Goal: Task Accomplishment & Management: Use online tool/utility

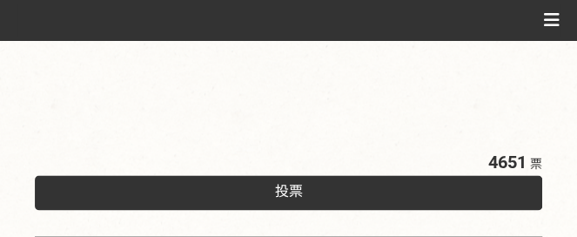
scroll to position [609, 0]
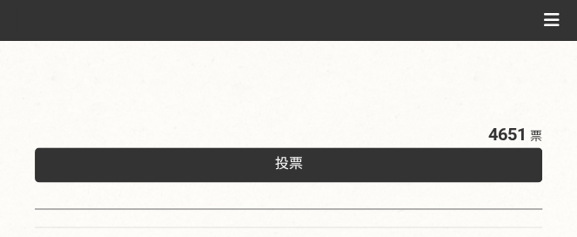
click at [307, 164] on div "投票" at bounding box center [288, 164] width 507 height 35
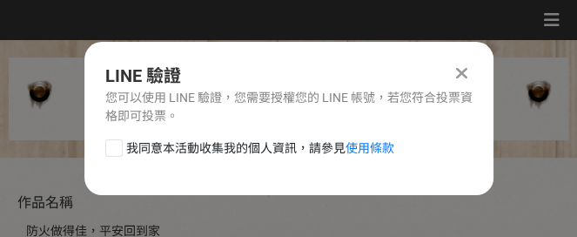
scroll to position [0, 0]
click at [205, 153] on span "我同意本活動收集我的個人資訊，請參見 使用條款" at bounding box center [260, 148] width 268 height 18
click at [117, 153] on input "我同意本活動收集我的個人資訊，請參見 使用條款" at bounding box center [111, 147] width 11 height 11
checkbox input "false"
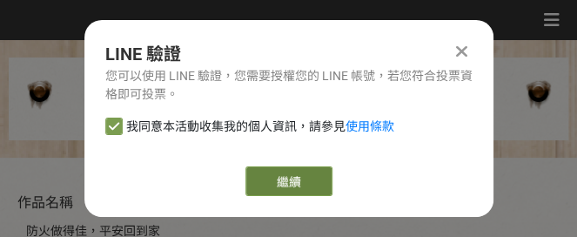
click at [265, 175] on link "繼續" at bounding box center [288, 181] width 87 height 30
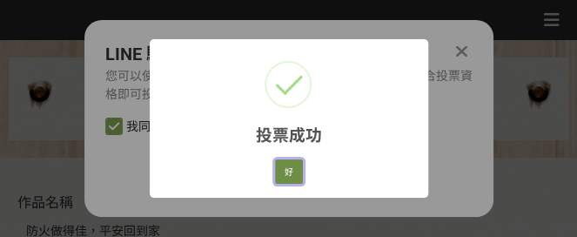
click at [284, 161] on button "好" at bounding box center [289, 171] width 28 height 24
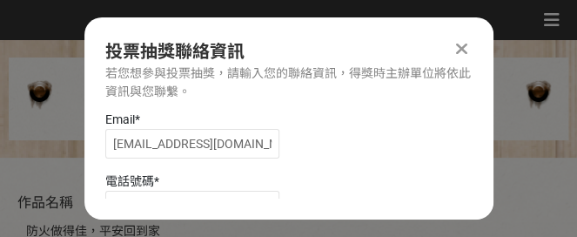
scroll to position [132, 0]
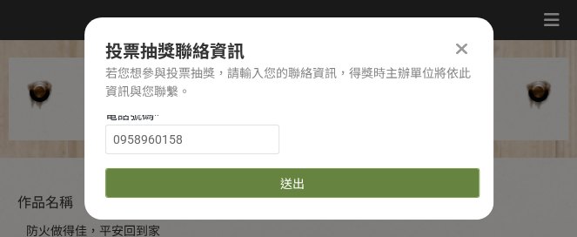
click at [285, 178] on button "送出" at bounding box center [292, 183] width 374 height 30
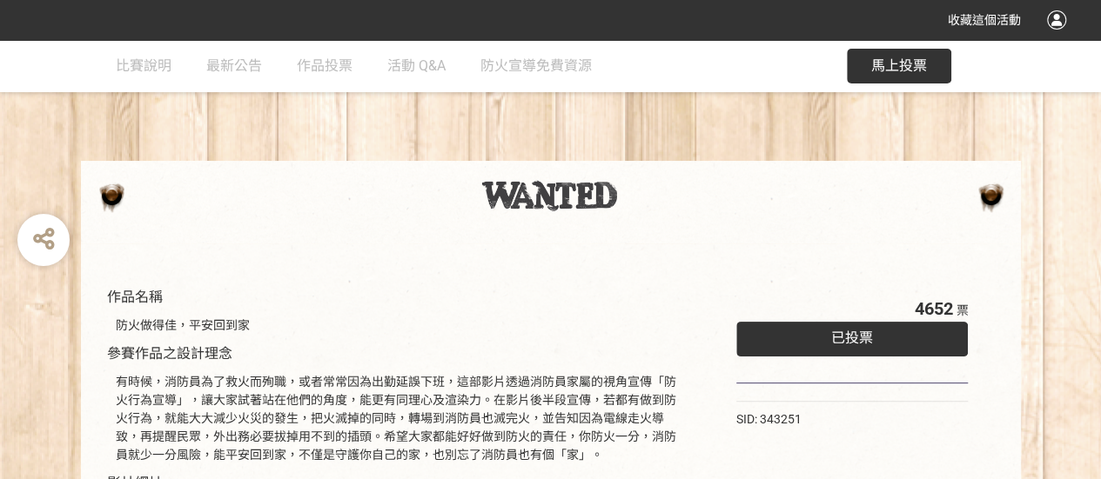
scroll to position [0, 0]
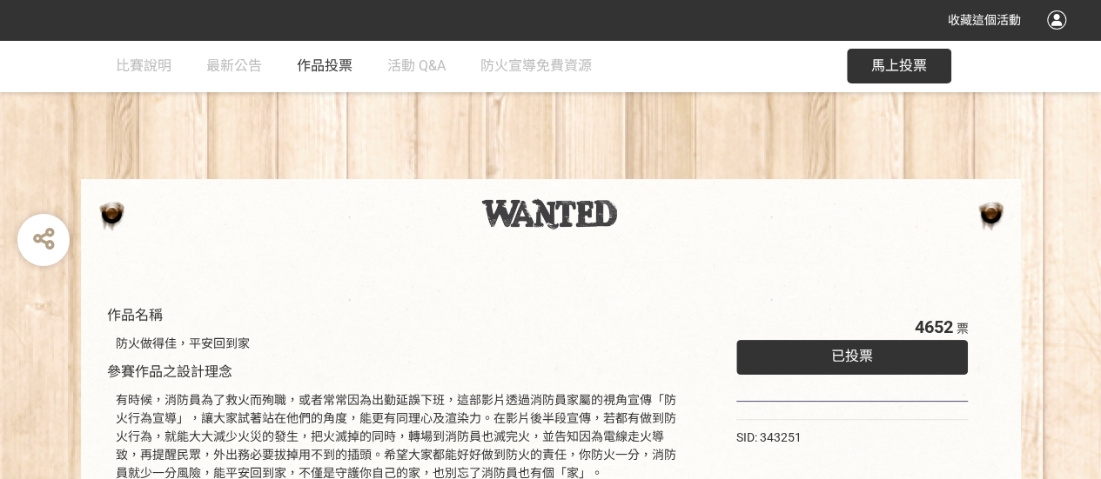
click at [341, 63] on span "作品投票" at bounding box center [325, 65] width 56 height 17
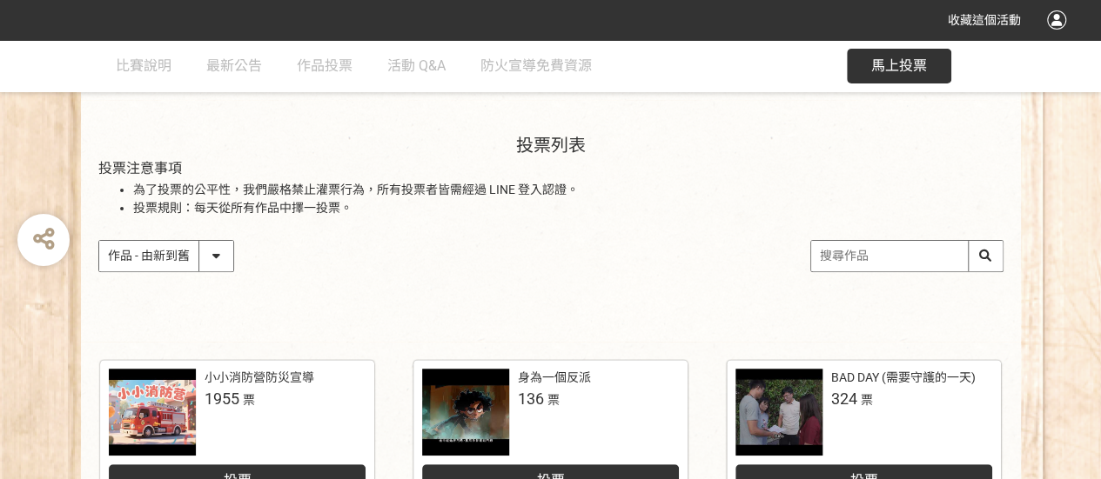
scroll to position [174, 0]
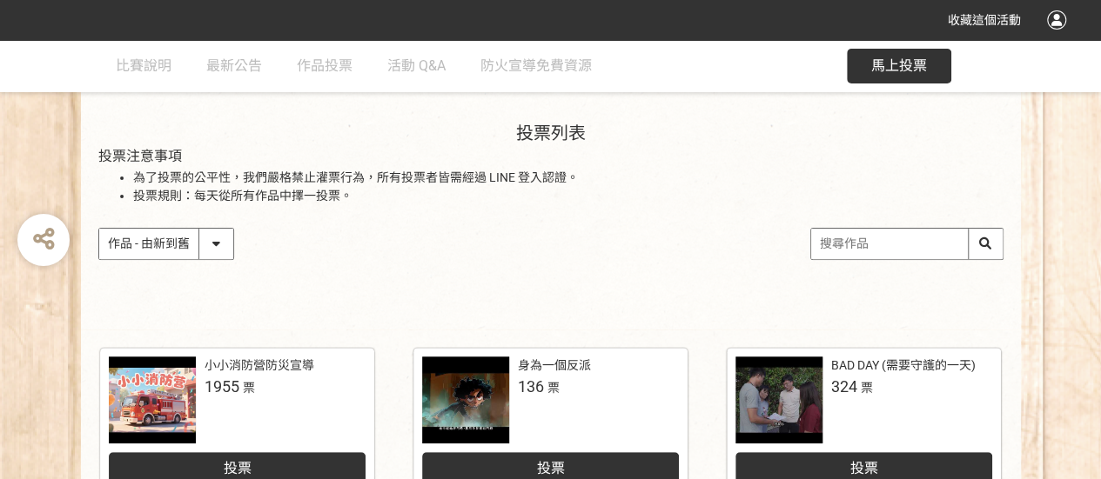
click at [195, 236] on select "作品 - 由新到舊 作品 - 由舊到新 票數 - 由多到少 票數 - 由少到多" at bounding box center [166, 244] width 134 height 30
select select "vote"
click at [99, 229] on select "作品 - 由新到舊 作品 - 由舊到新 票數 - 由多到少 票數 - 由少到多" at bounding box center [166, 244] width 134 height 30
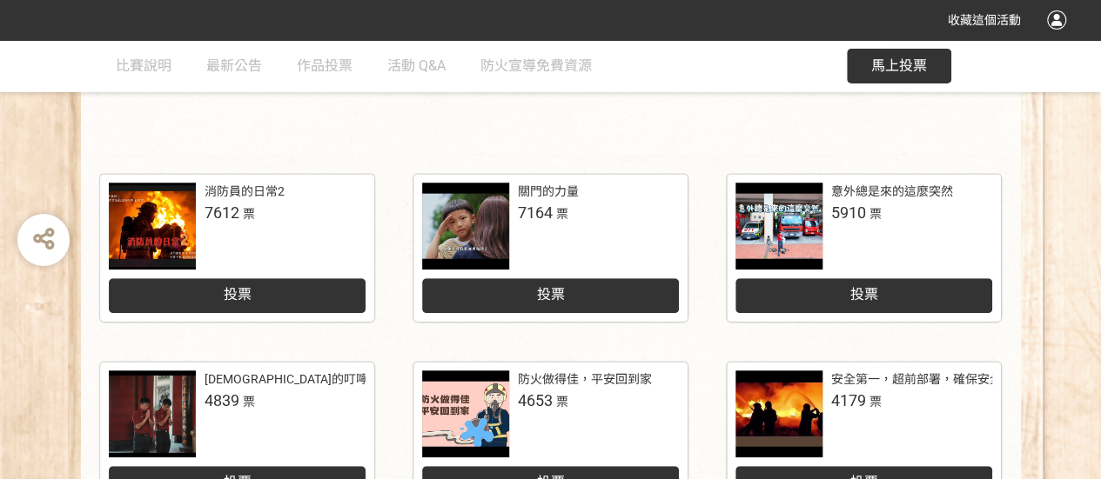
scroll to position [348, 0]
